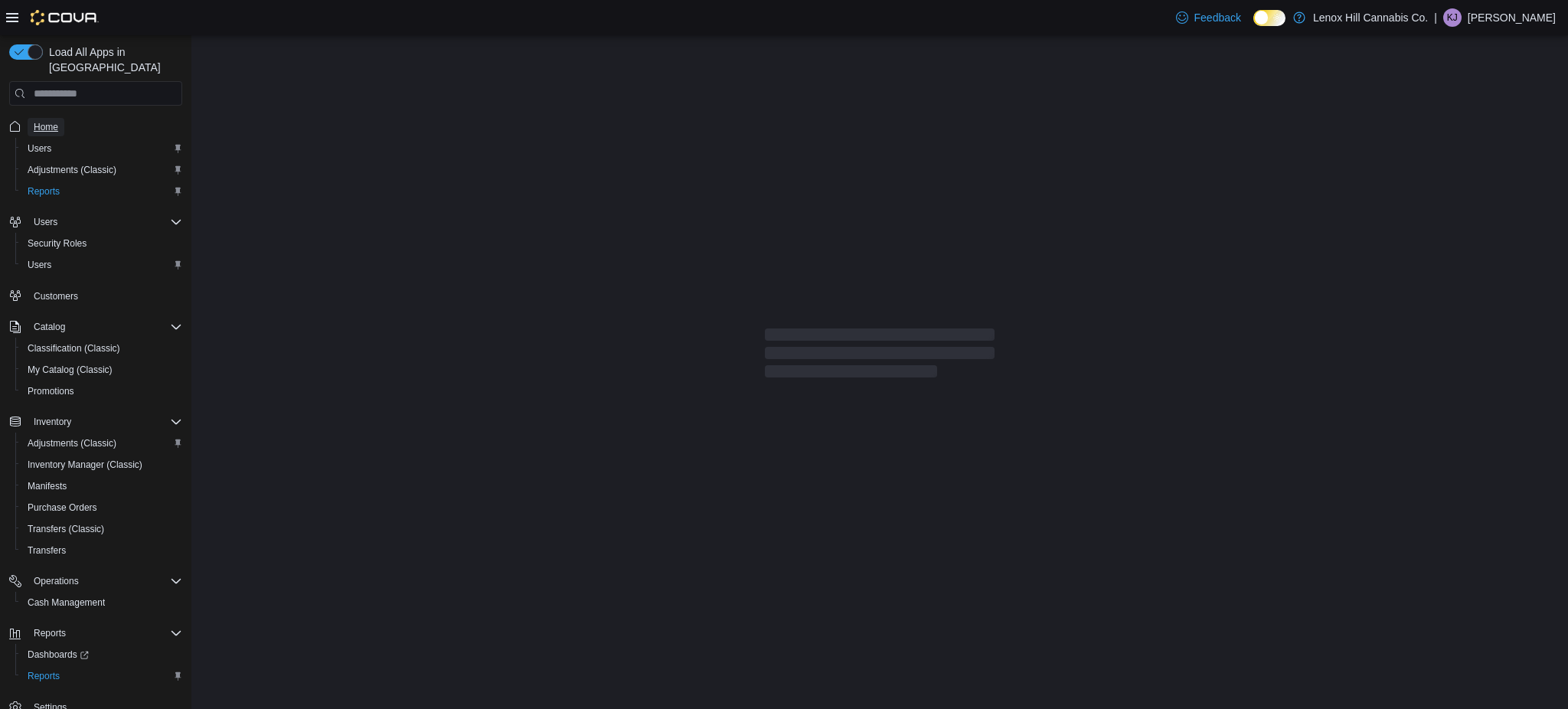
click at [53, 121] on span "Home" at bounding box center [46, 126] width 25 height 12
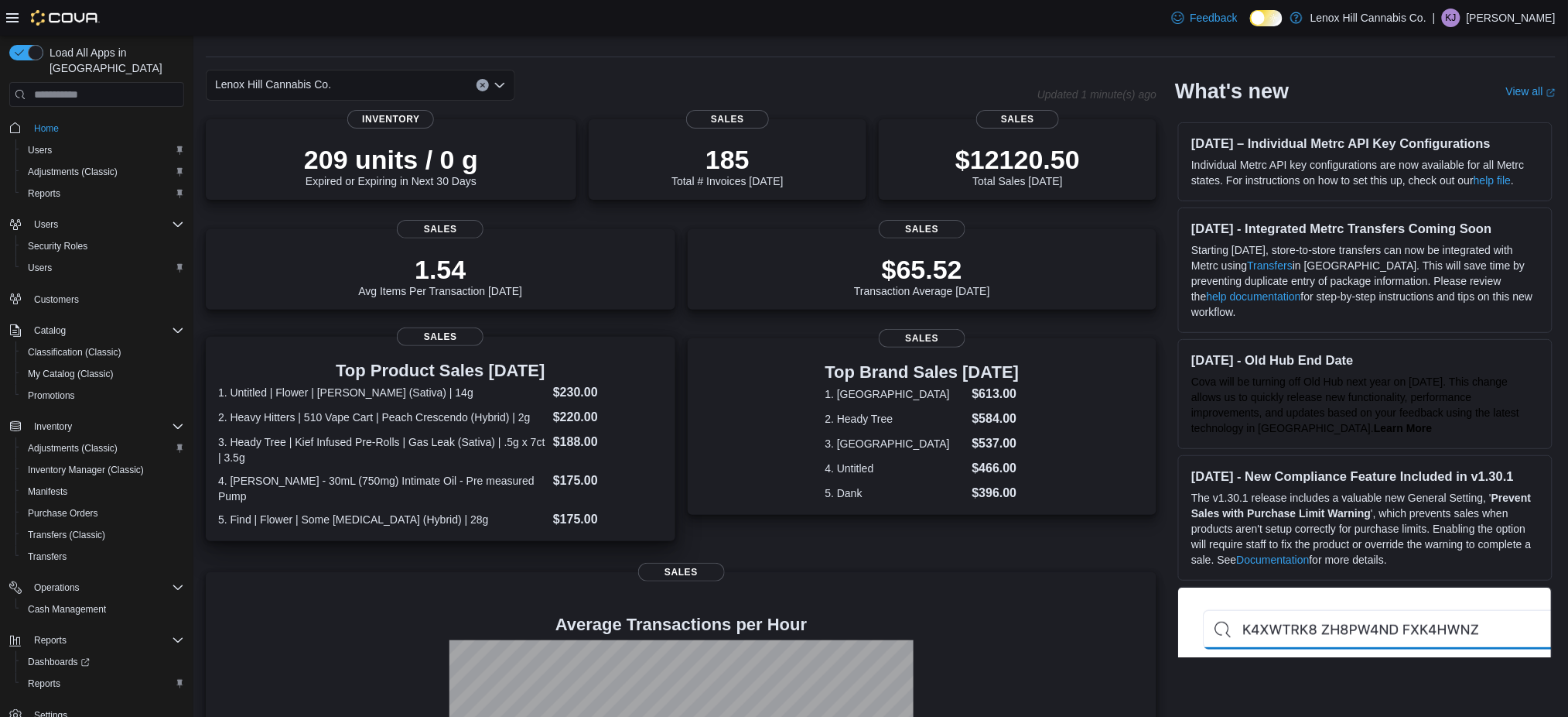
scroll to position [103, 0]
